Goal: Navigation & Orientation: Understand site structure

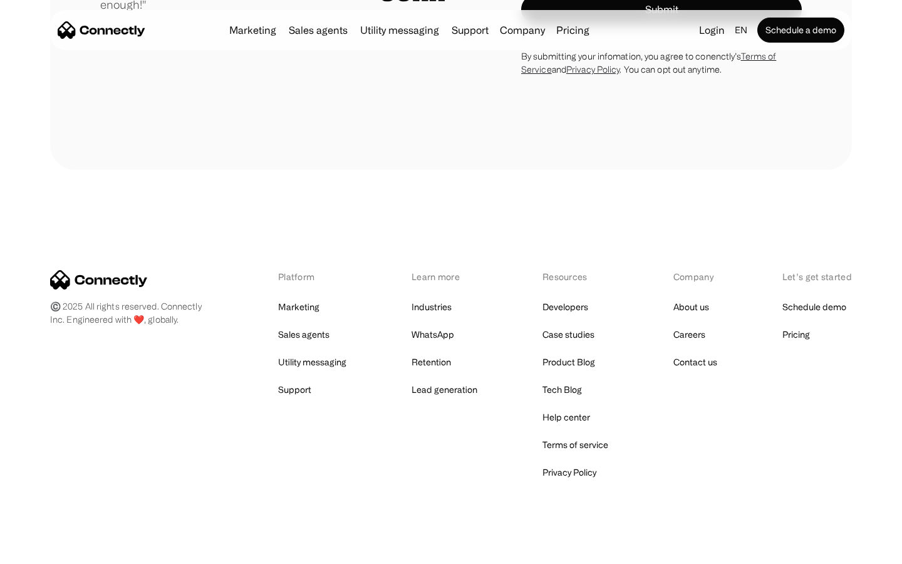
scroll to position [3549, 0]
